Goal: Task Accomplishment & Management: Manage account settings

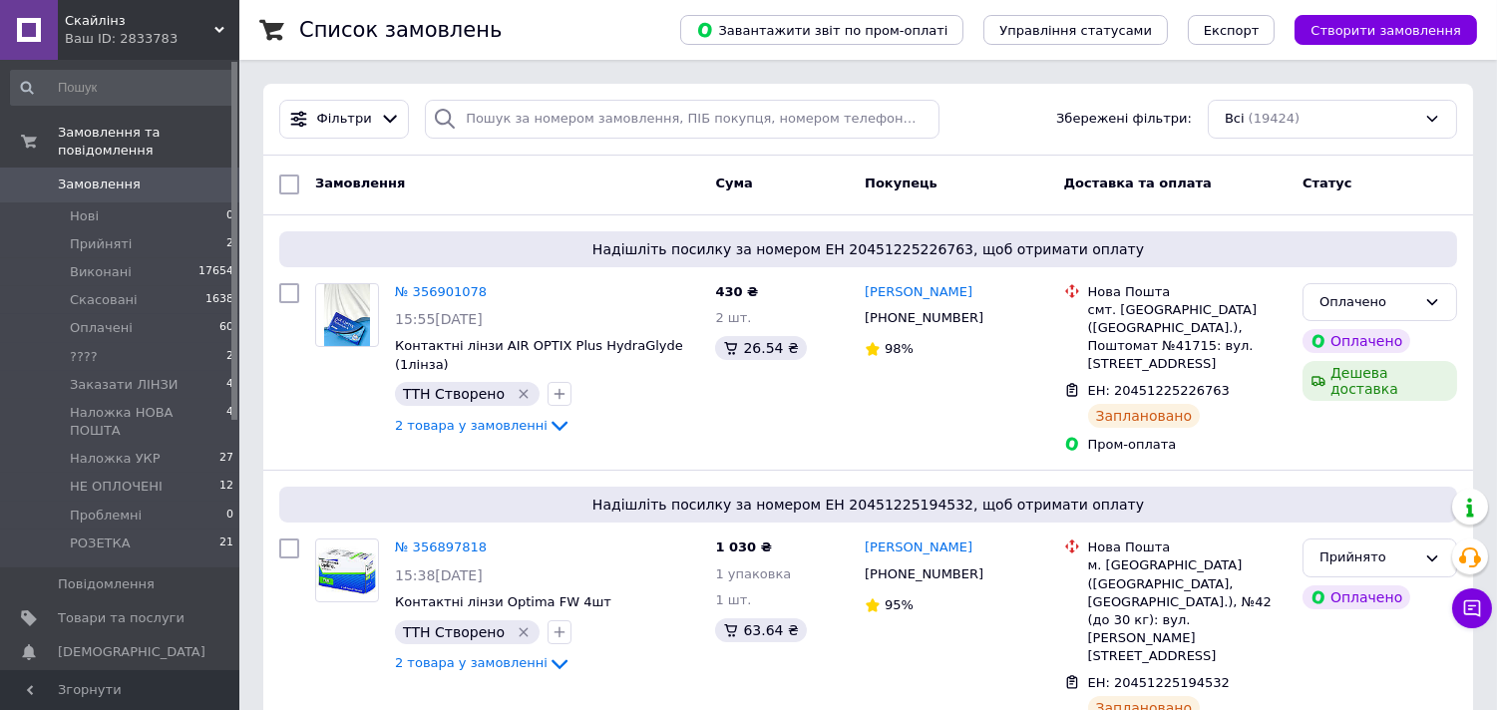
click at [87, 168] on link "Замовлення 0" at bounding box center [122, 185] width 245 height 34
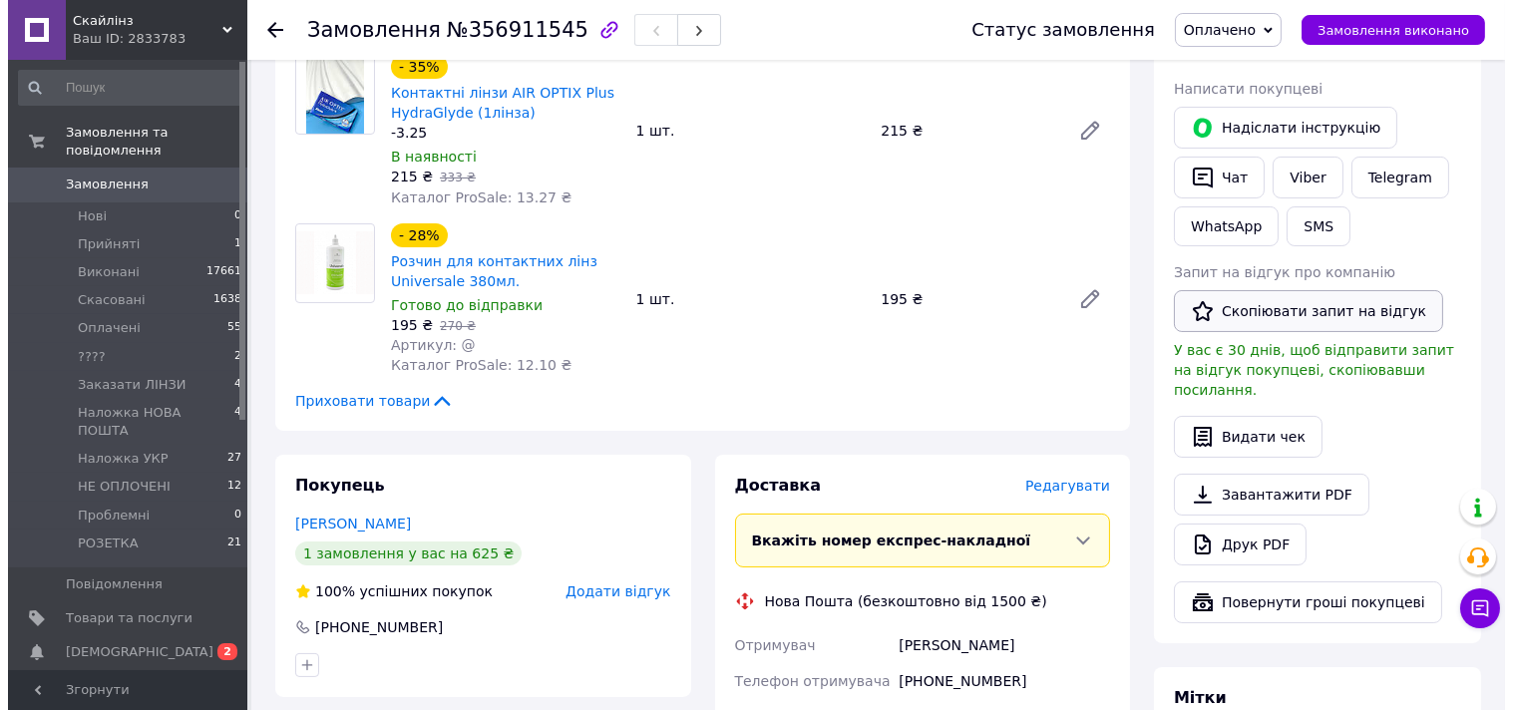
scroll to position [443, 0]
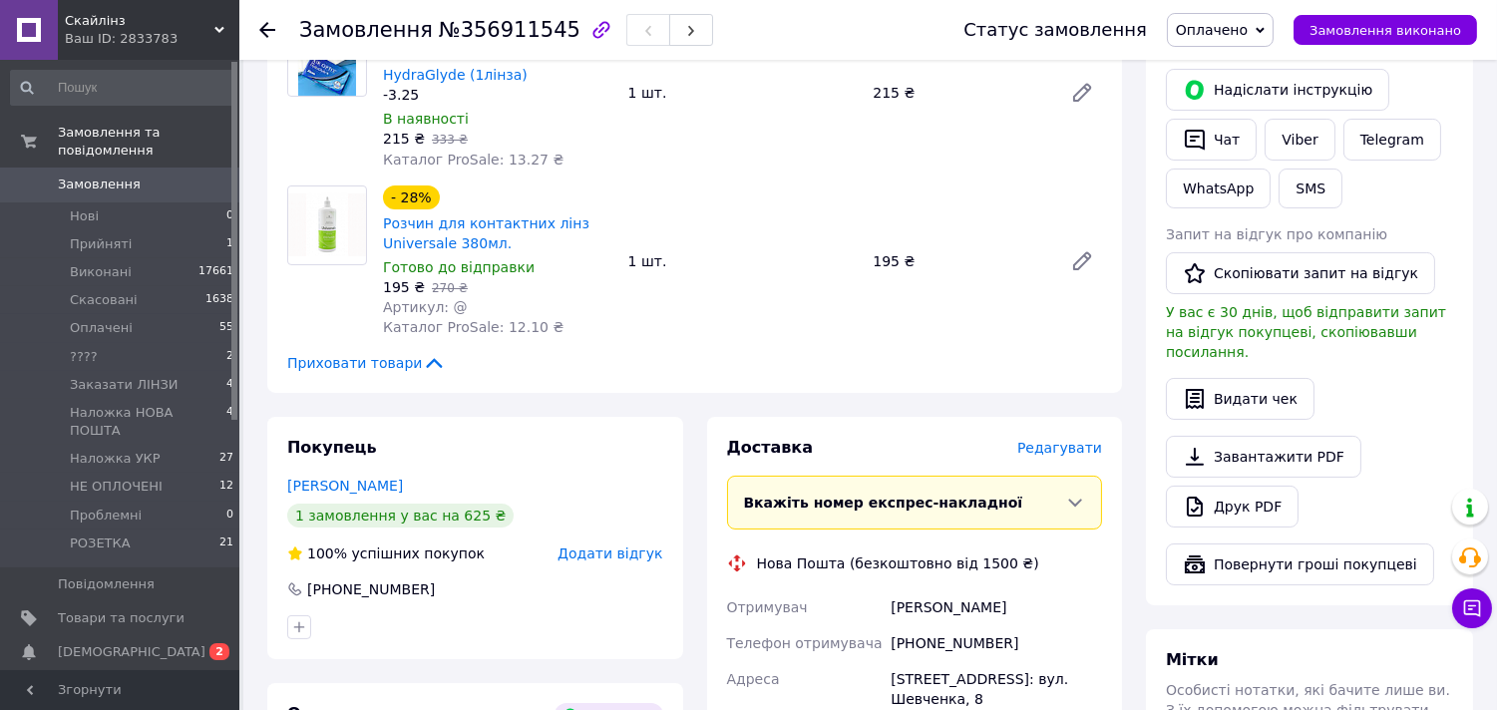
click at [1053, 443] on span "Редагувати" at bounding box center [1059, 448] width 85 height 16
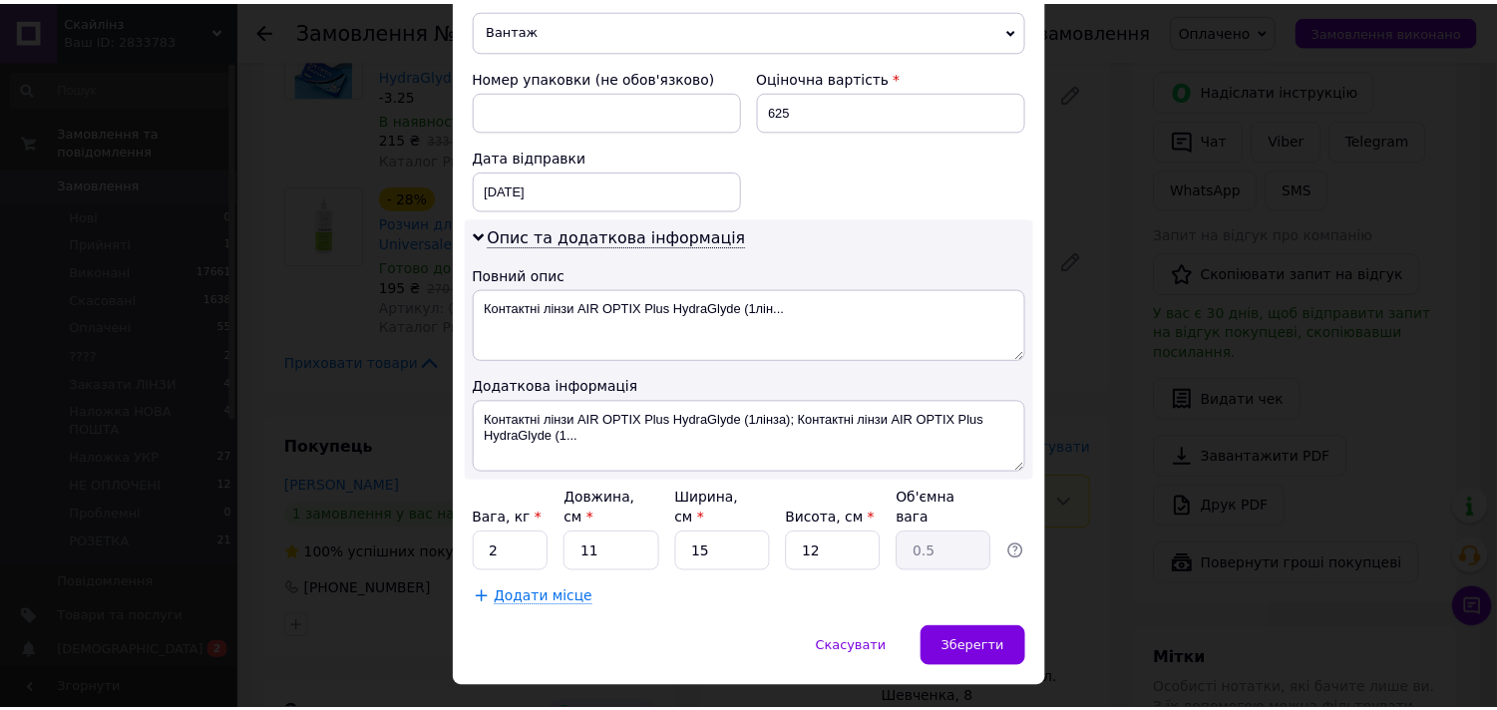
scroll to position [840, 0]
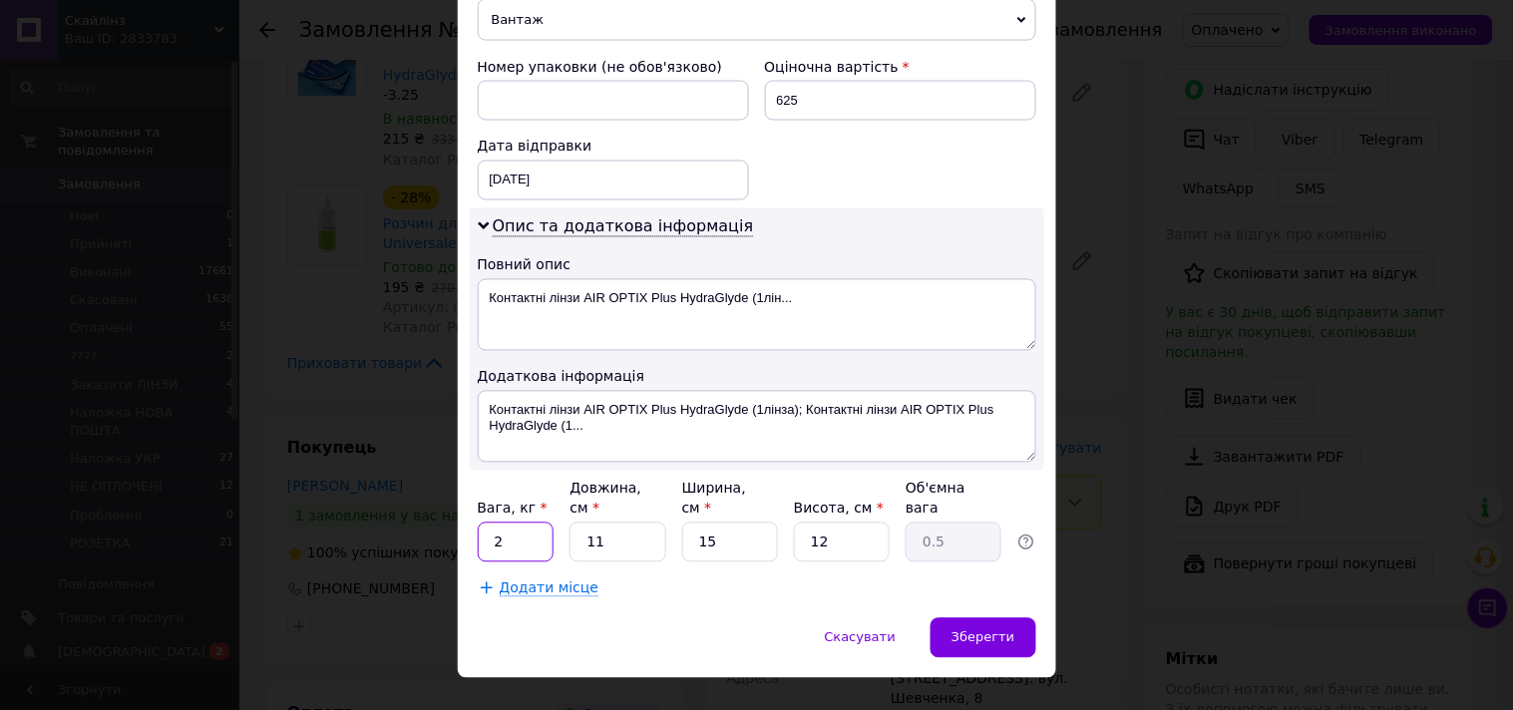
click at [512, 523] on input "2" at bounding box center [516, 543] width 77 height 40
type input "1"
click at [1008, 618] on div "Зберегти" at bounding box center [983, 638] width 105 height 40
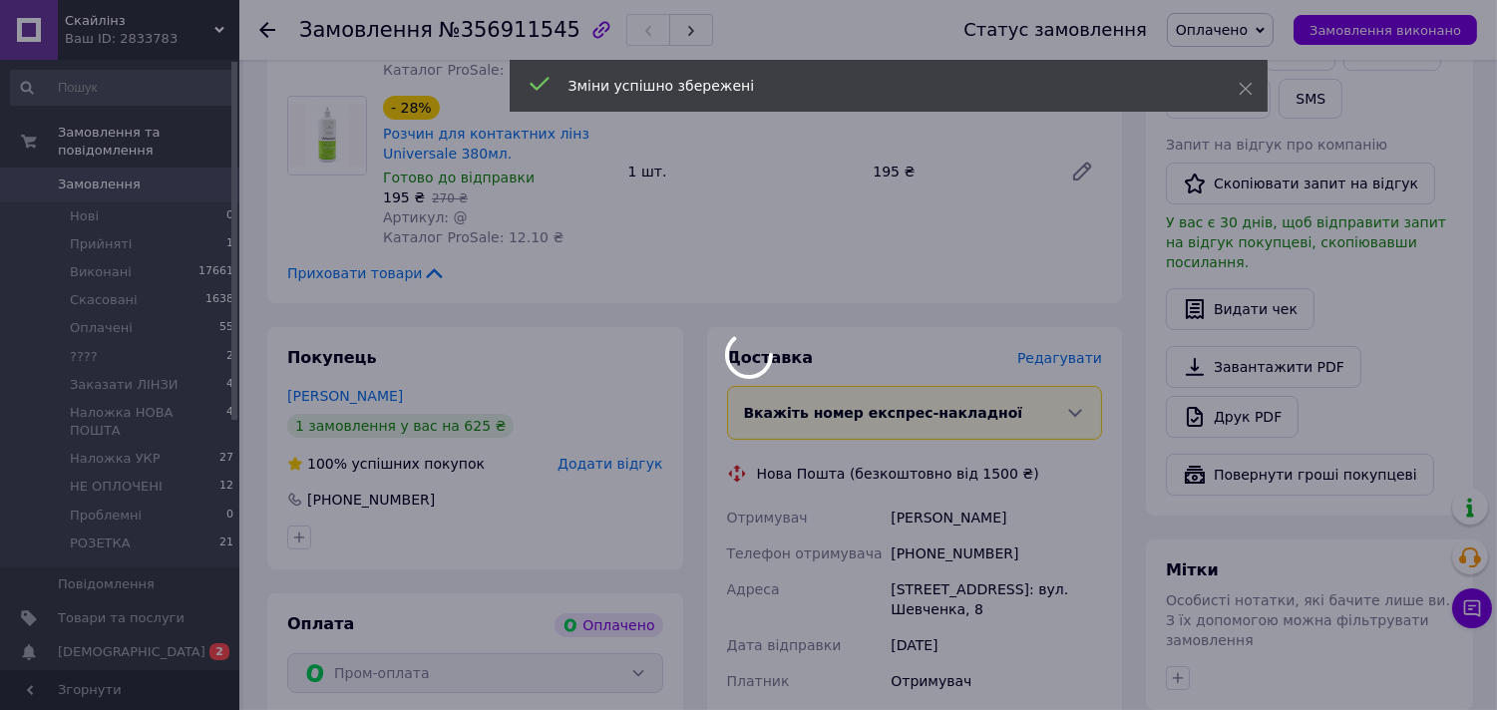
scroll to position [998, 0]
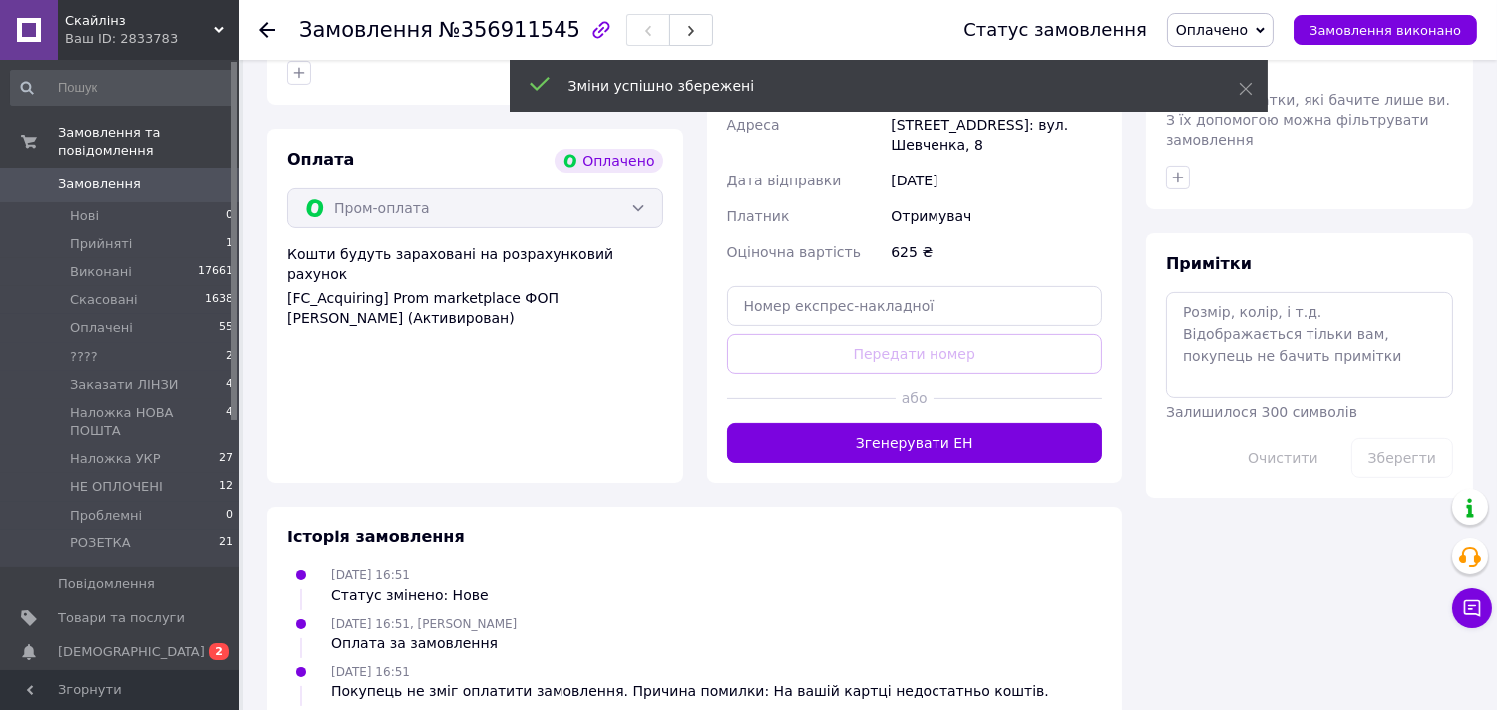
click at [855, 397] on div at bounding box center [811, 398] width 169 height 49
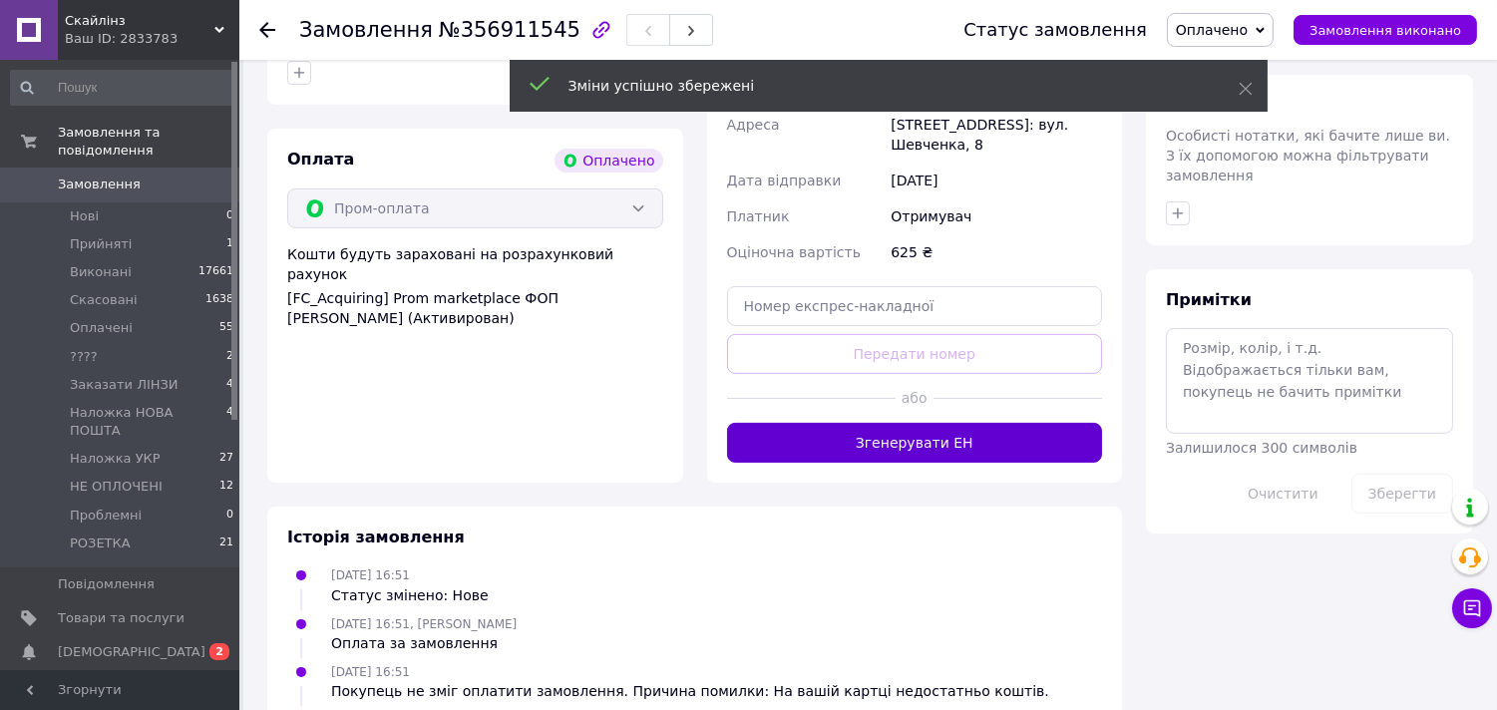
click at [858, 423] on button "Згенерувати ЕН" at bounding box center [915, 443] width 376 height 40
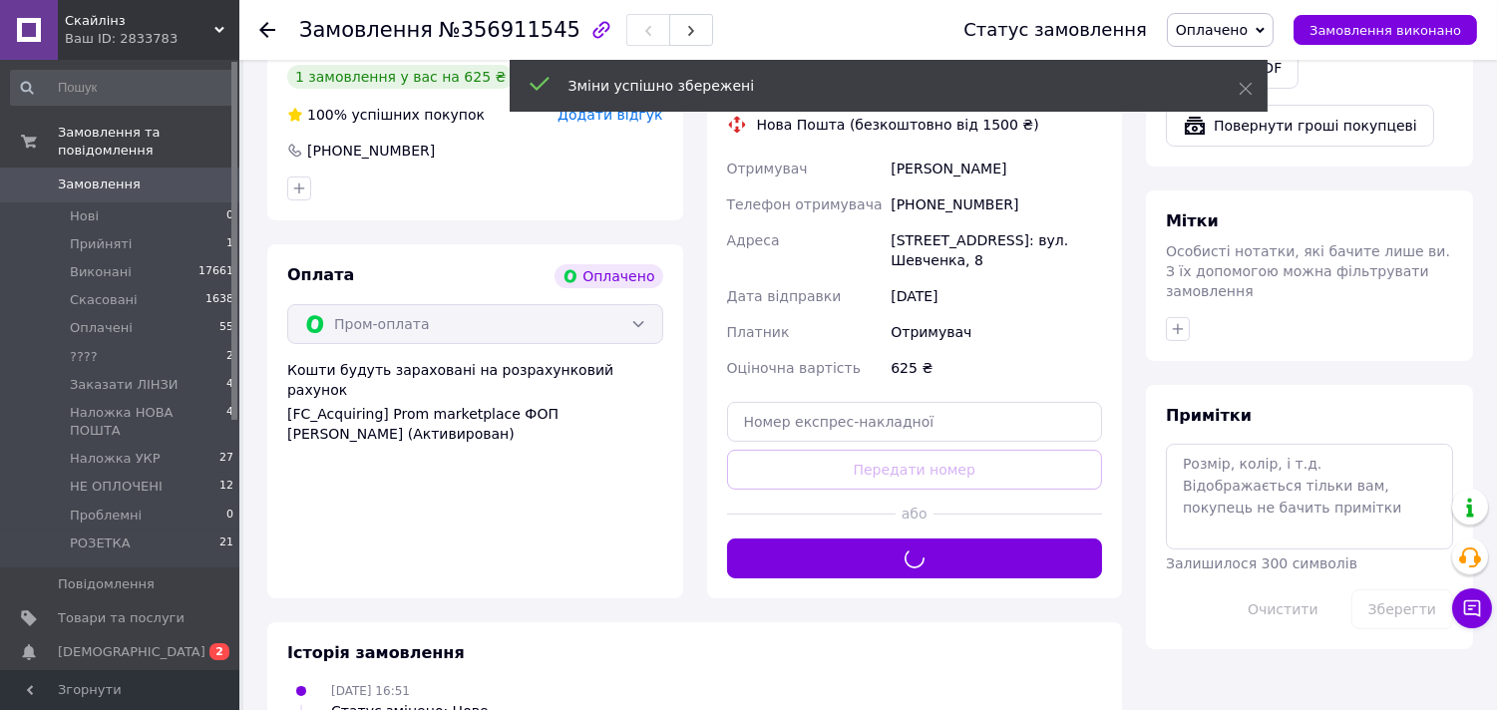
scroll to position [775, 0]
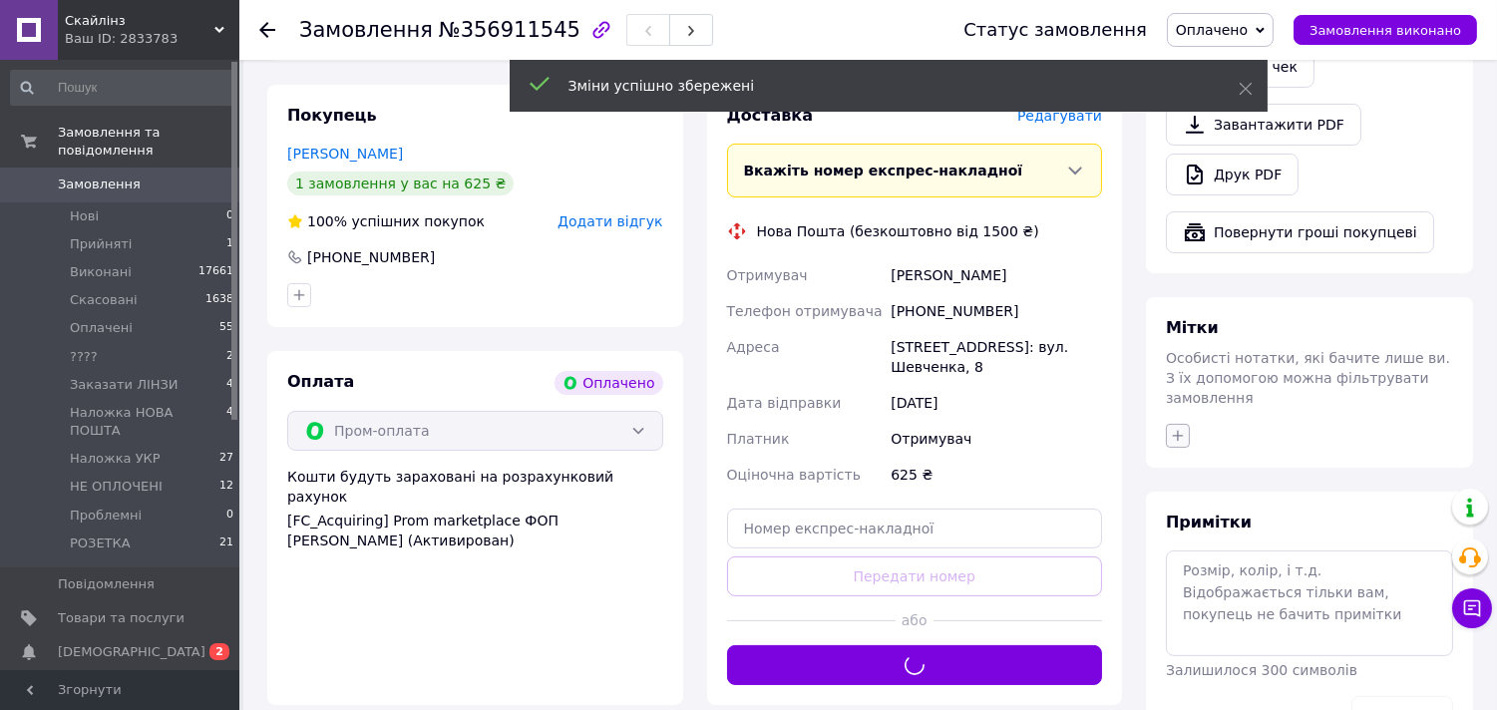
click at [1175, 428] on icon "button" at bounding box center [1178, 436] width 16 height 16
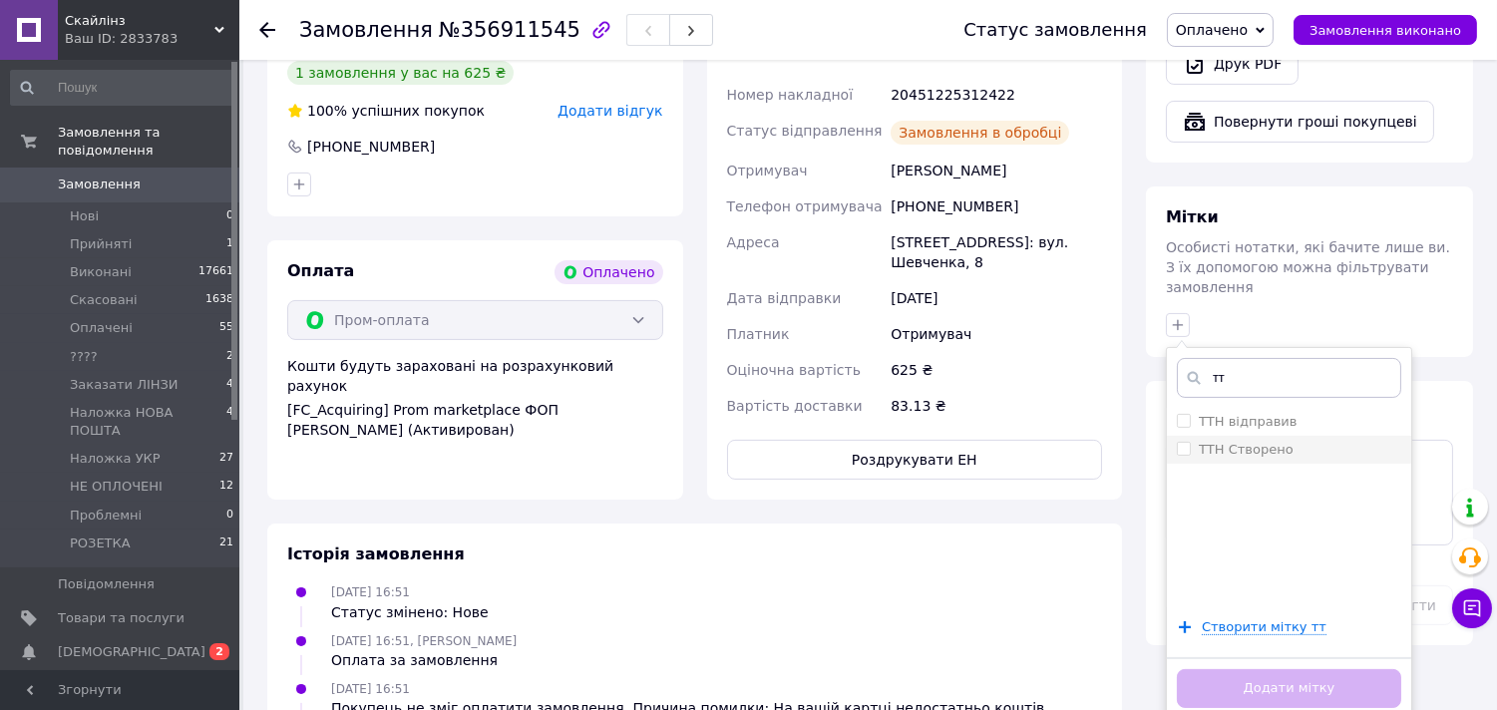
type input "тт"
click at [1240, 442] on label "ТТН Створено" at bounding box center [1246, 449] width 95 height 15
checkbox input "true"
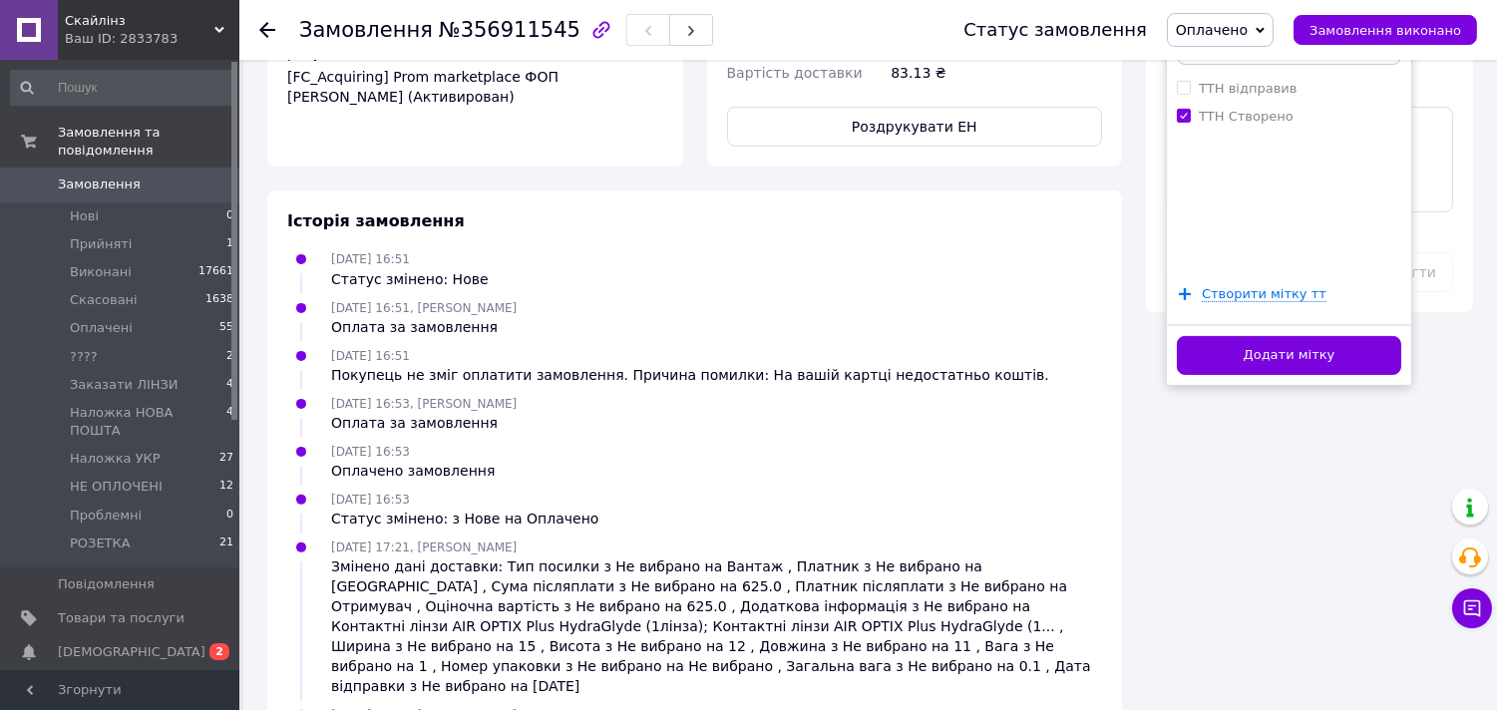
drag, startPoint x: 1279, startPoint y: 320, endPoint x: 1253, endPoint y: 331, distance: 28.2
click at [1278, 336] on button "Додати мітку" at bounding box center [1289, 355] width 224 height 39
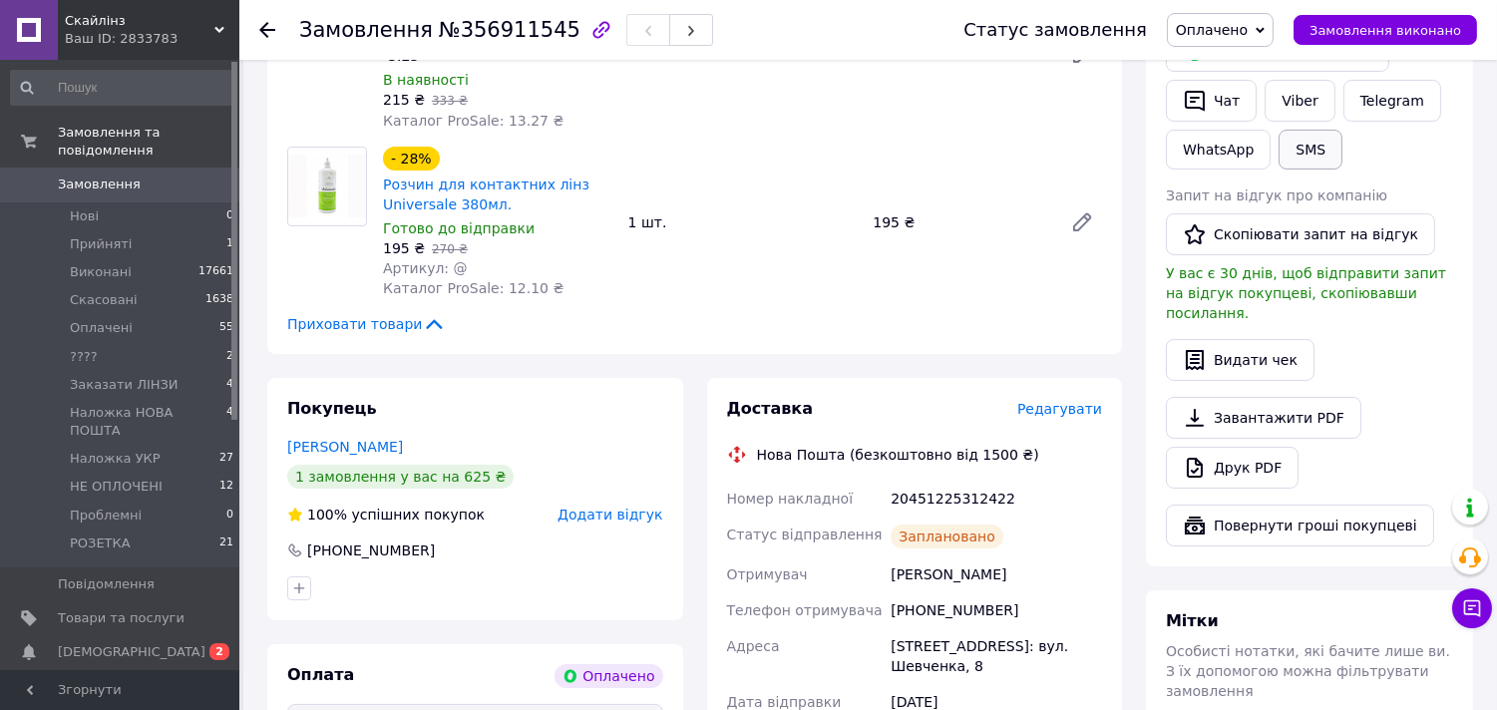
scroll to position [443, 0]
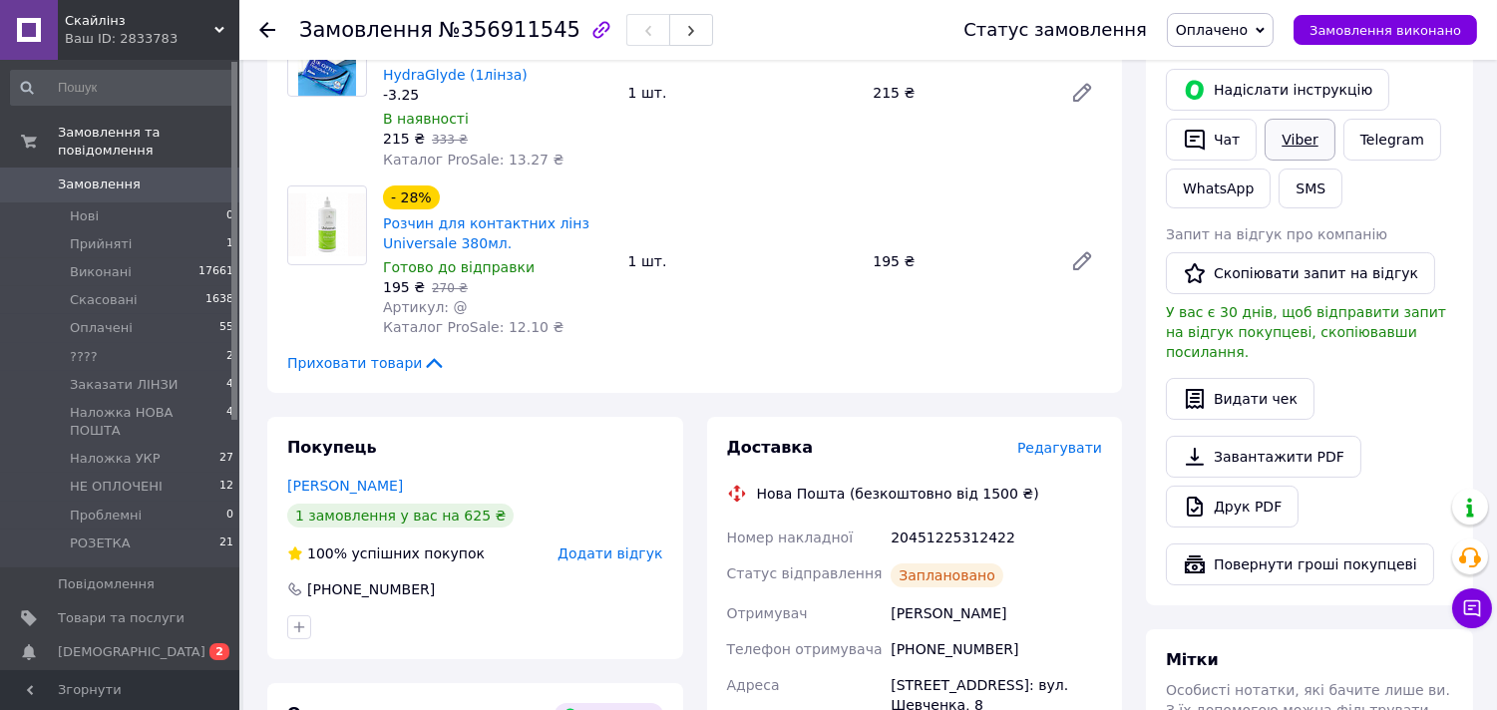
click at [1298, 137] on link "Viber" at bounding box center [1300, 140] width 70 height 42
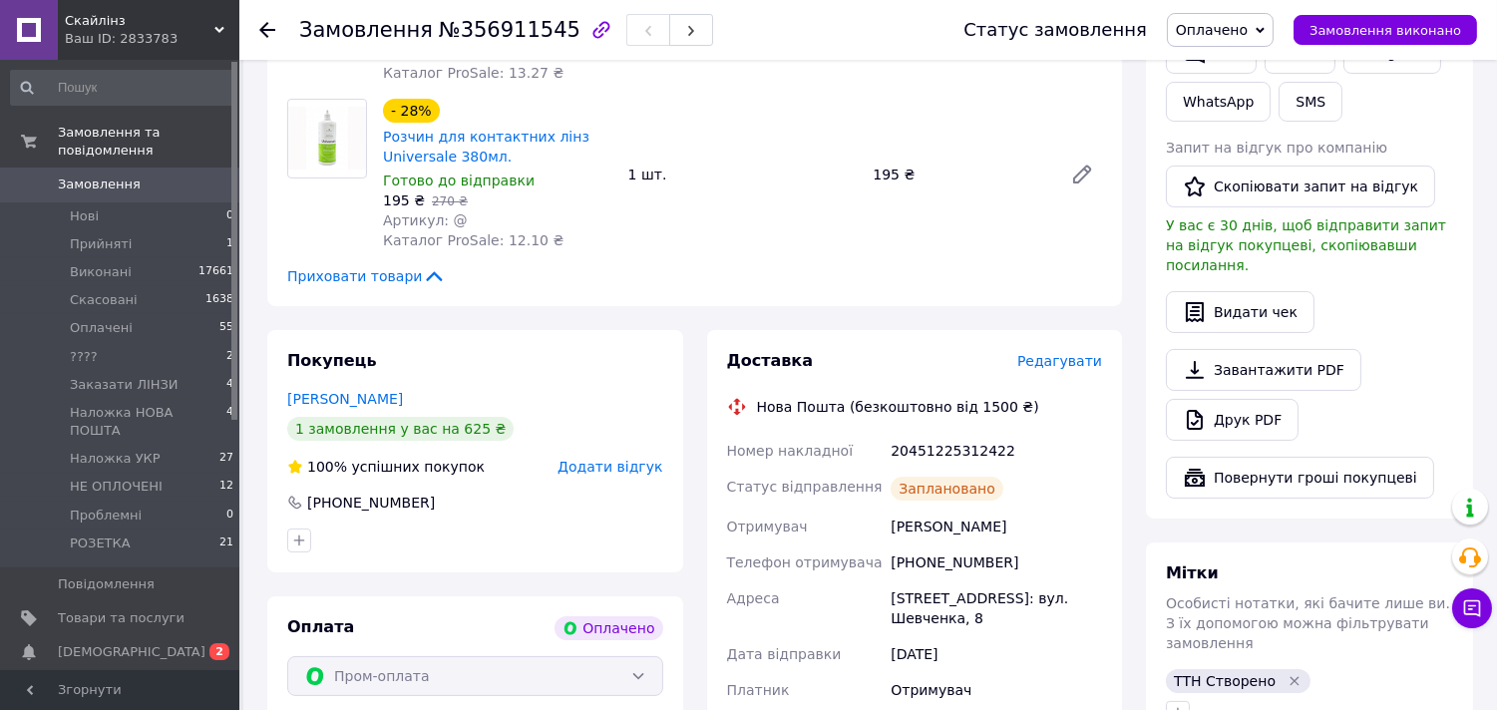
scroll to position [664, 0]
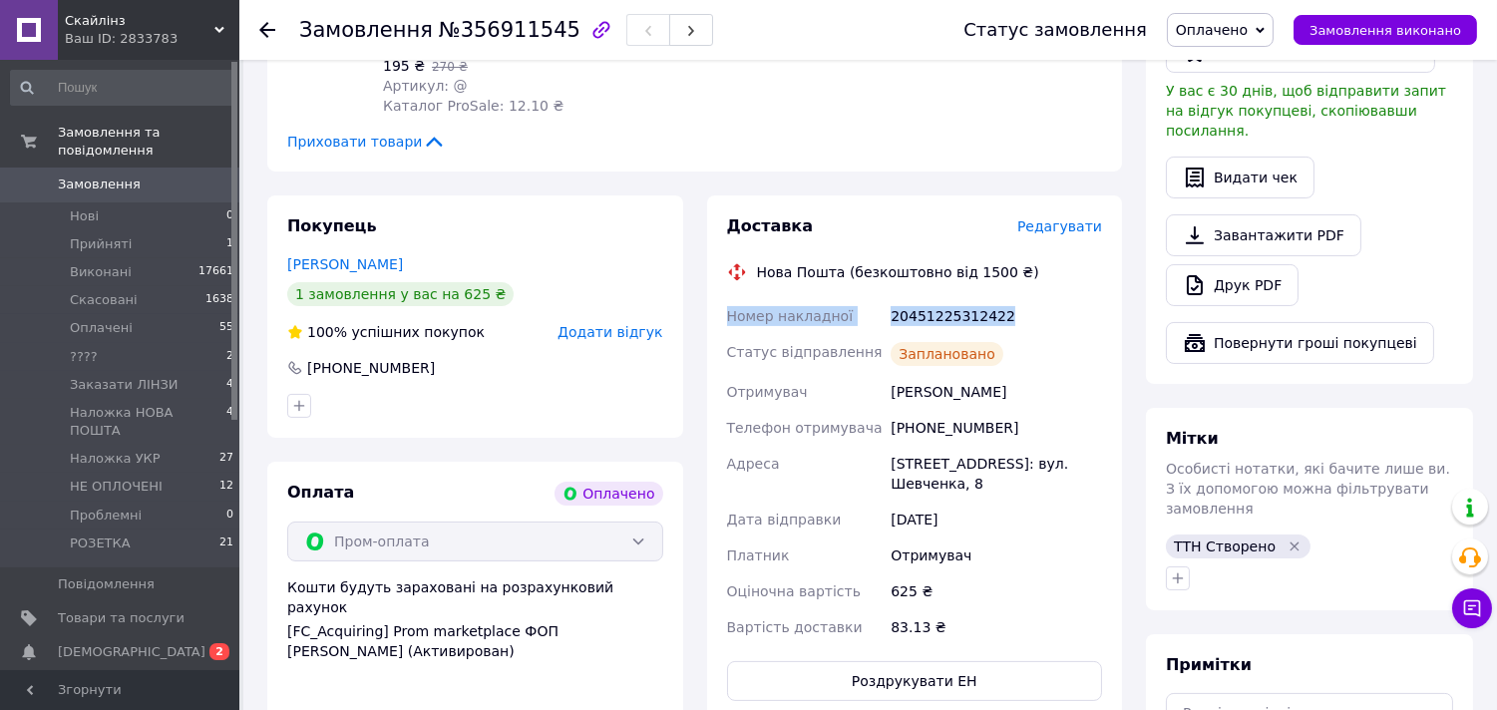
drag, startPoint x: 723, startPoint y: 312, endPoint x: 718, endPoint y: 322, distance: 11.2
click at [718, 322] on div "Доставка Редагувати Нова Пошта (безкоштовно від 1500 ₴) Номер накладної 2045122…" at bounding box center [915, 459] width 416 height 526
copy div "Номер накладної 20451225312422"
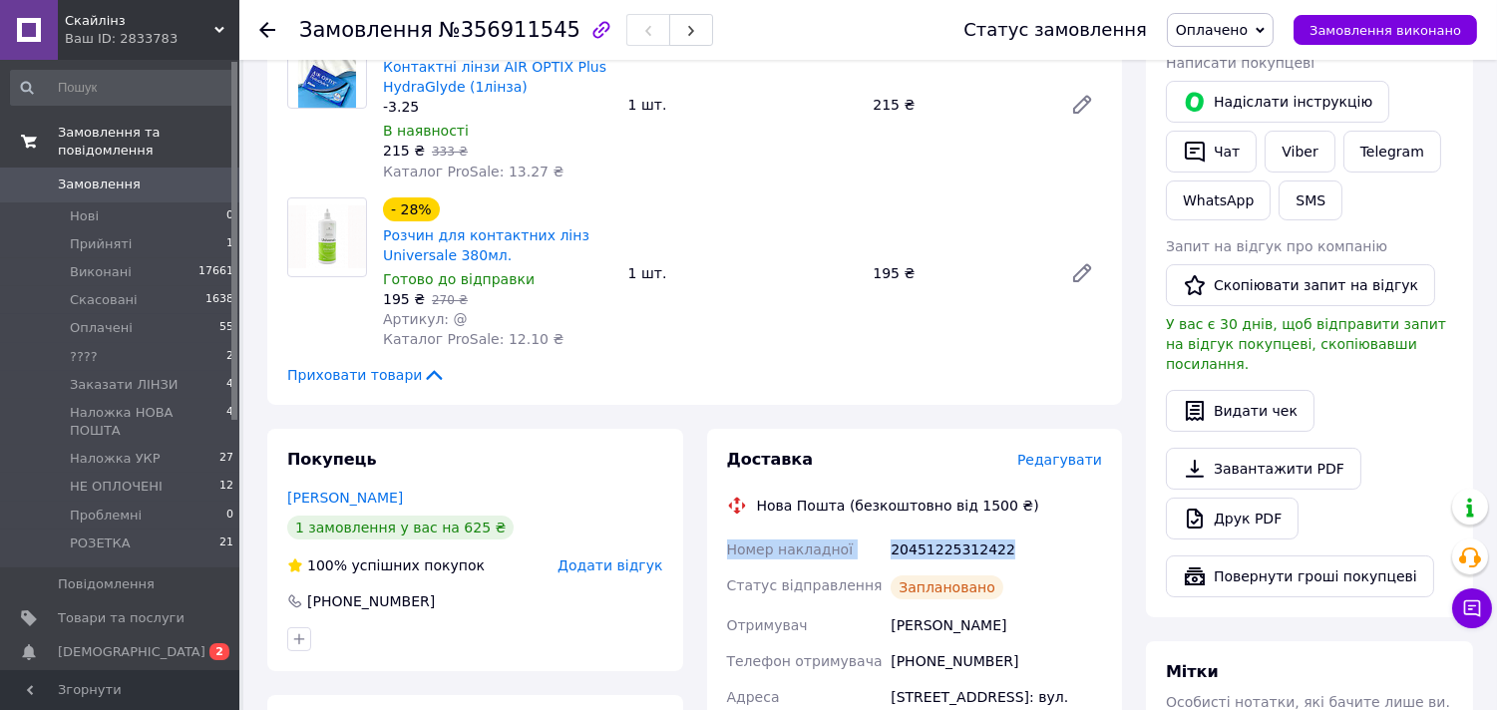
scroll to position [0, 0]
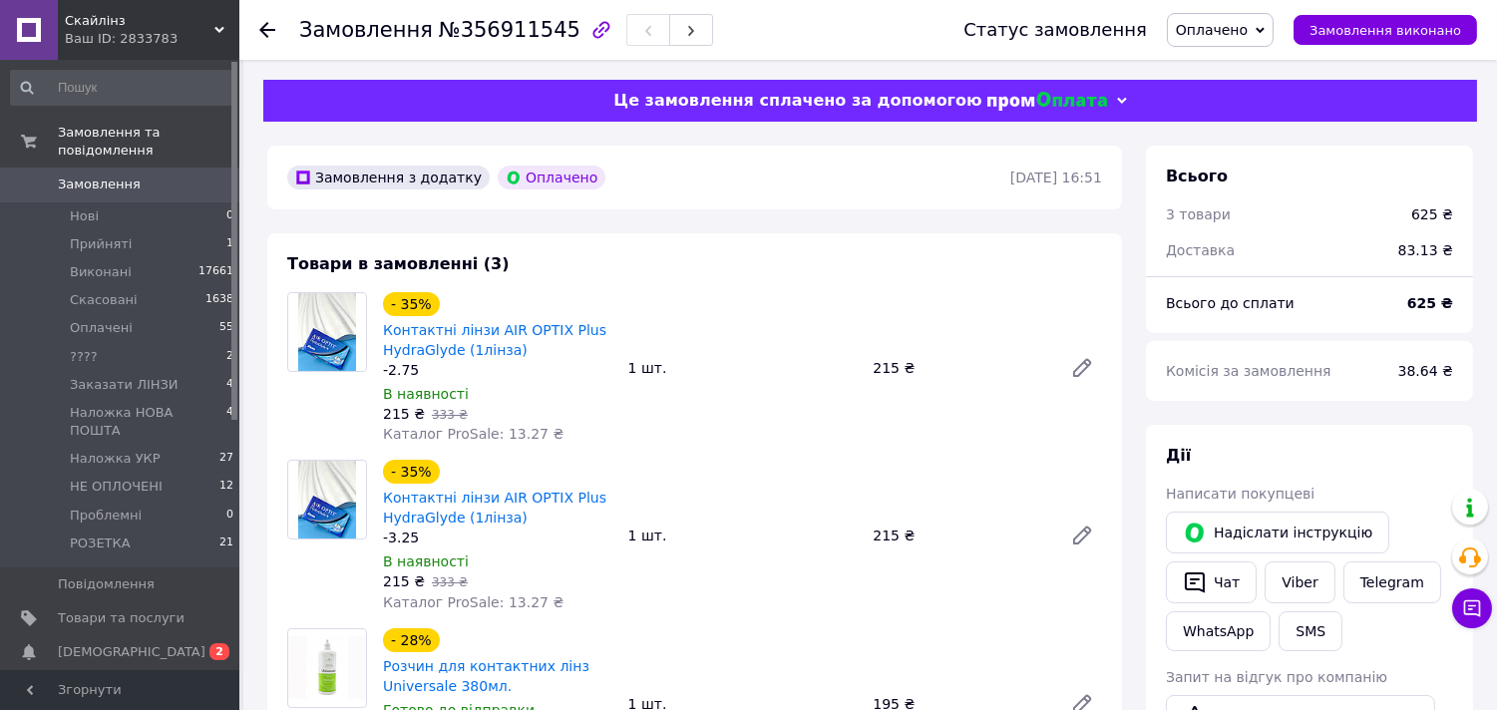
click at [97, 176] on span "Замовлення" at bounding box center [99, 185] width 83 height 18
